Goal: Information Seeking & Learning: Check status

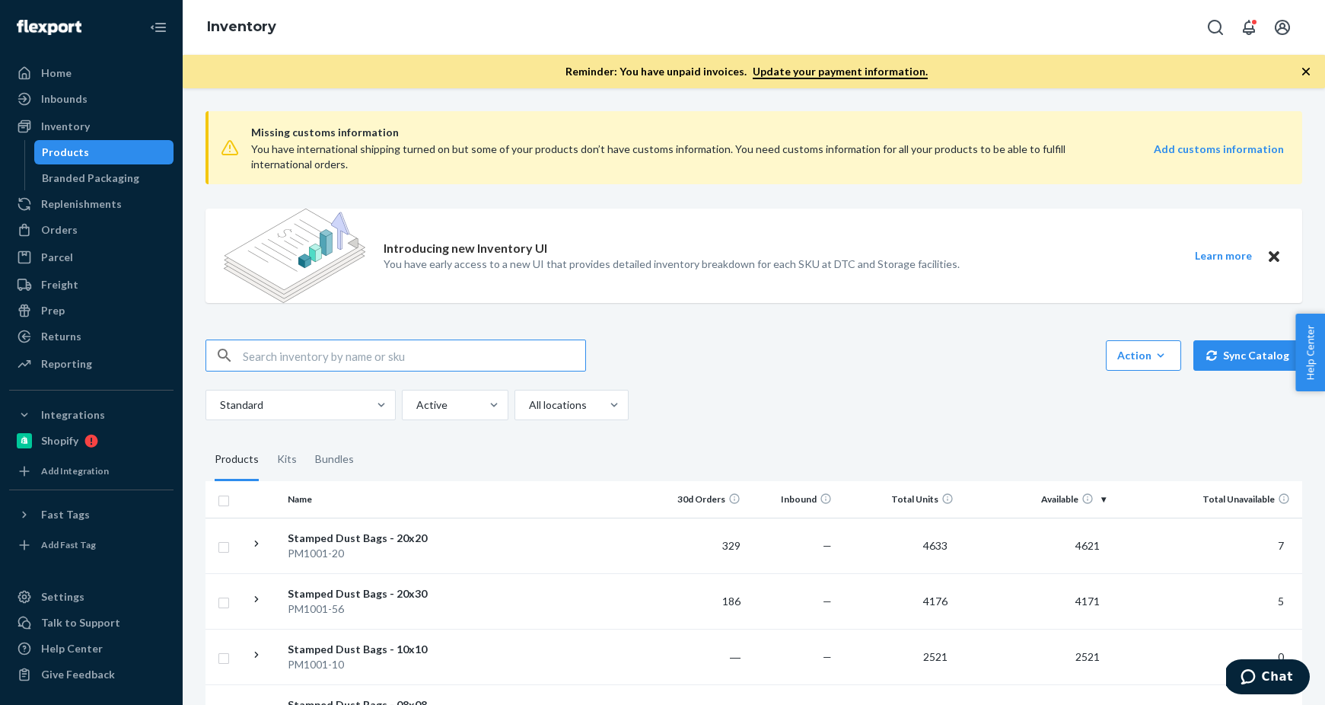
paste input "R120046-08"
type input "R120046-08"
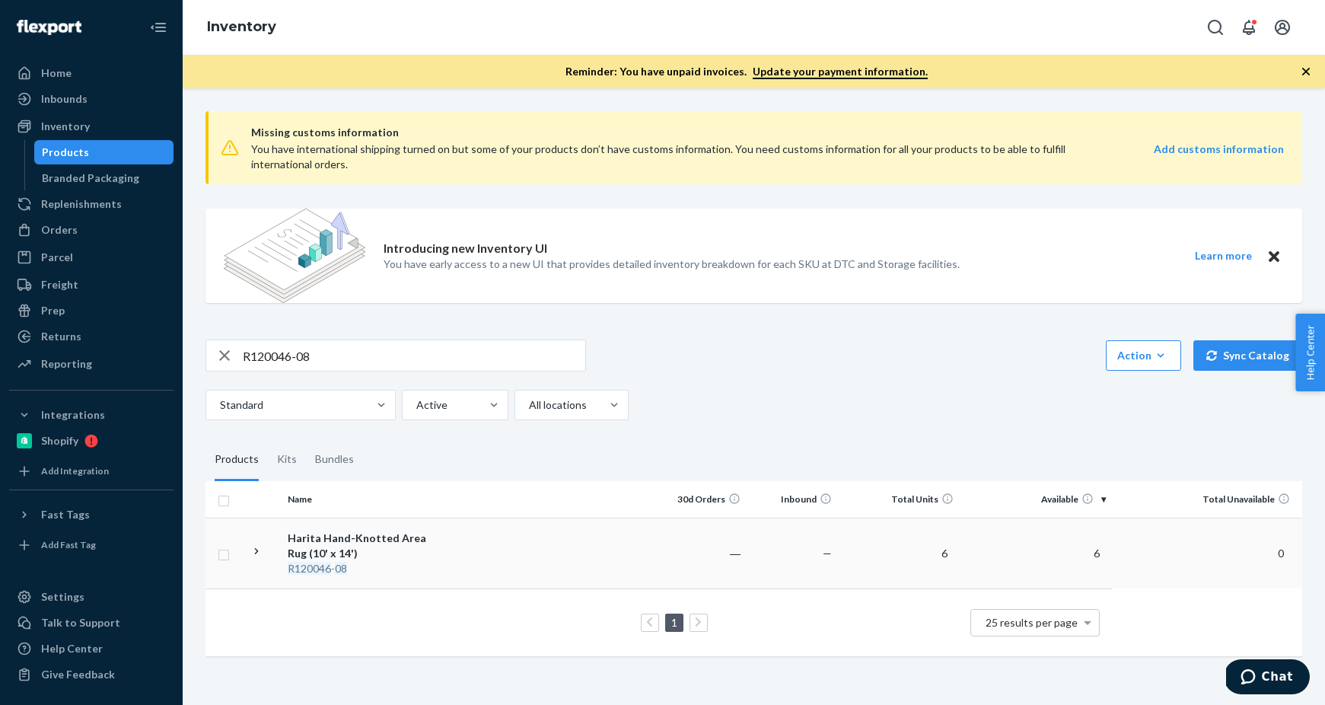
click at [409, 545] on div "Harita Hand-Knotted Area Rug (10' x 14')" at bounding box center [367, 545] width 159 height 30
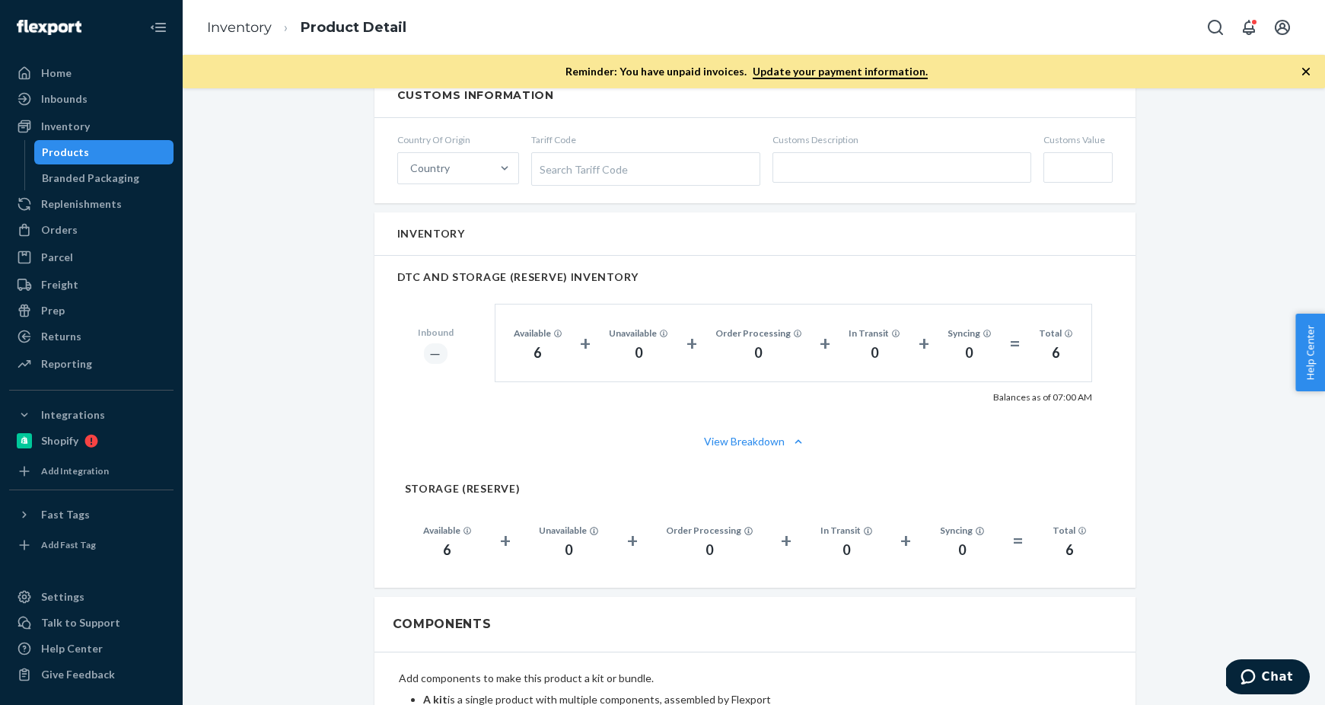
scroll to position [837, 0]
click at [113, 68] on div "Home" at bounding box center [91, 72] width 161 height 21
